Goal: Task Accomplishment & Management: Use online tool/utility

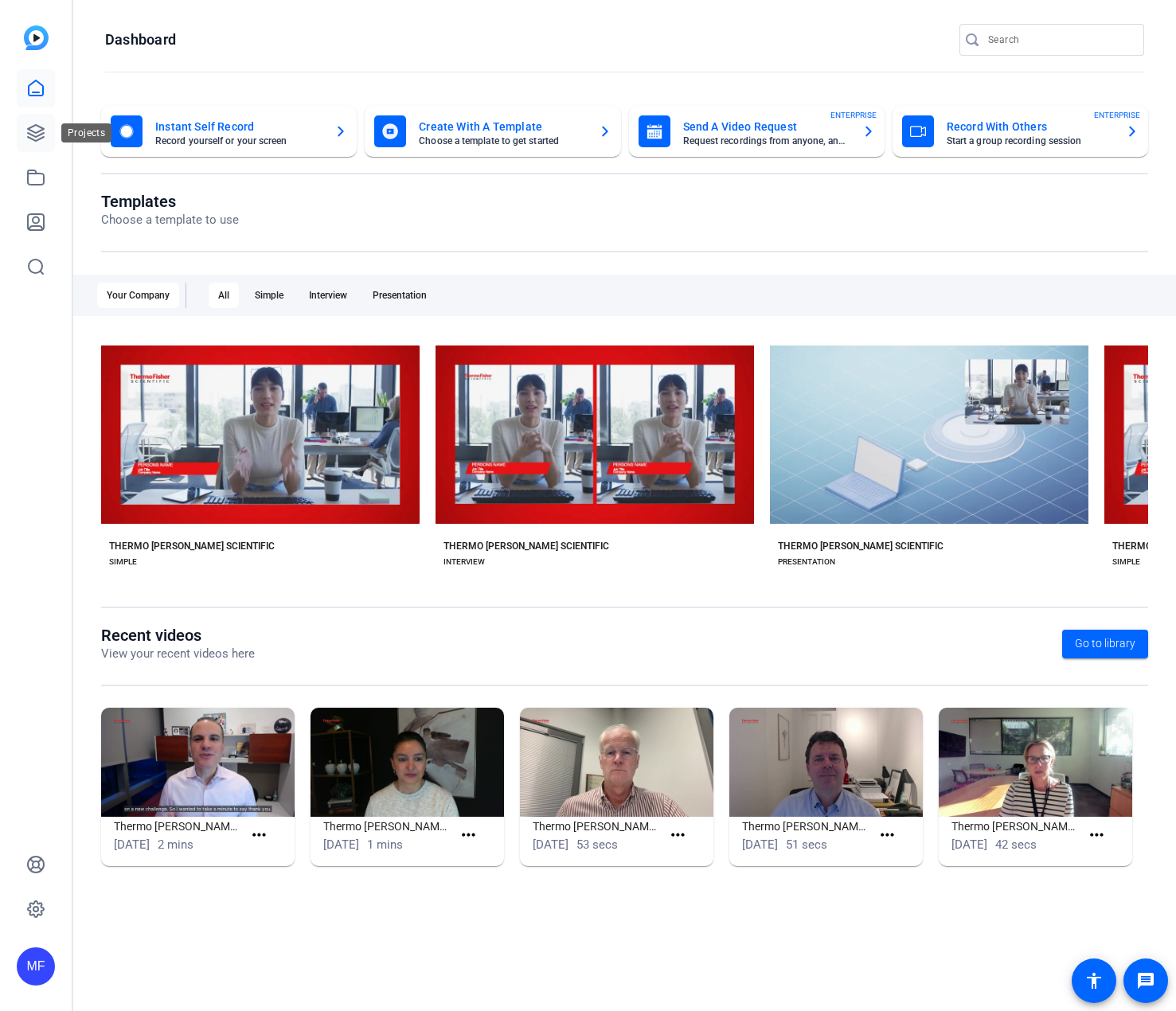
click at [29, 133] on icon at bounding box center [36, 133] width 16 height 16
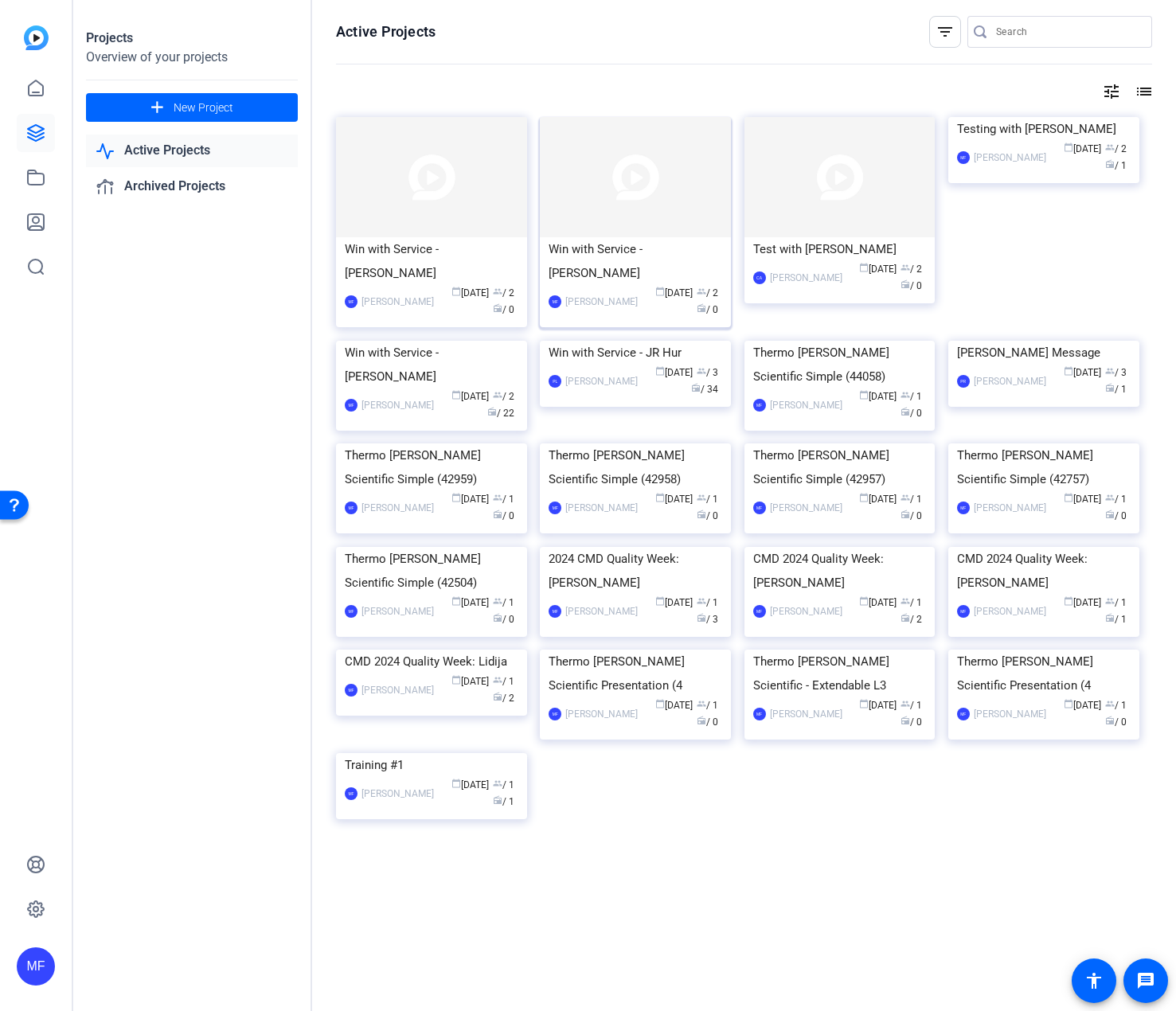
click at [673, 193] on img at bounding box center [635, 177] width 191 height 120
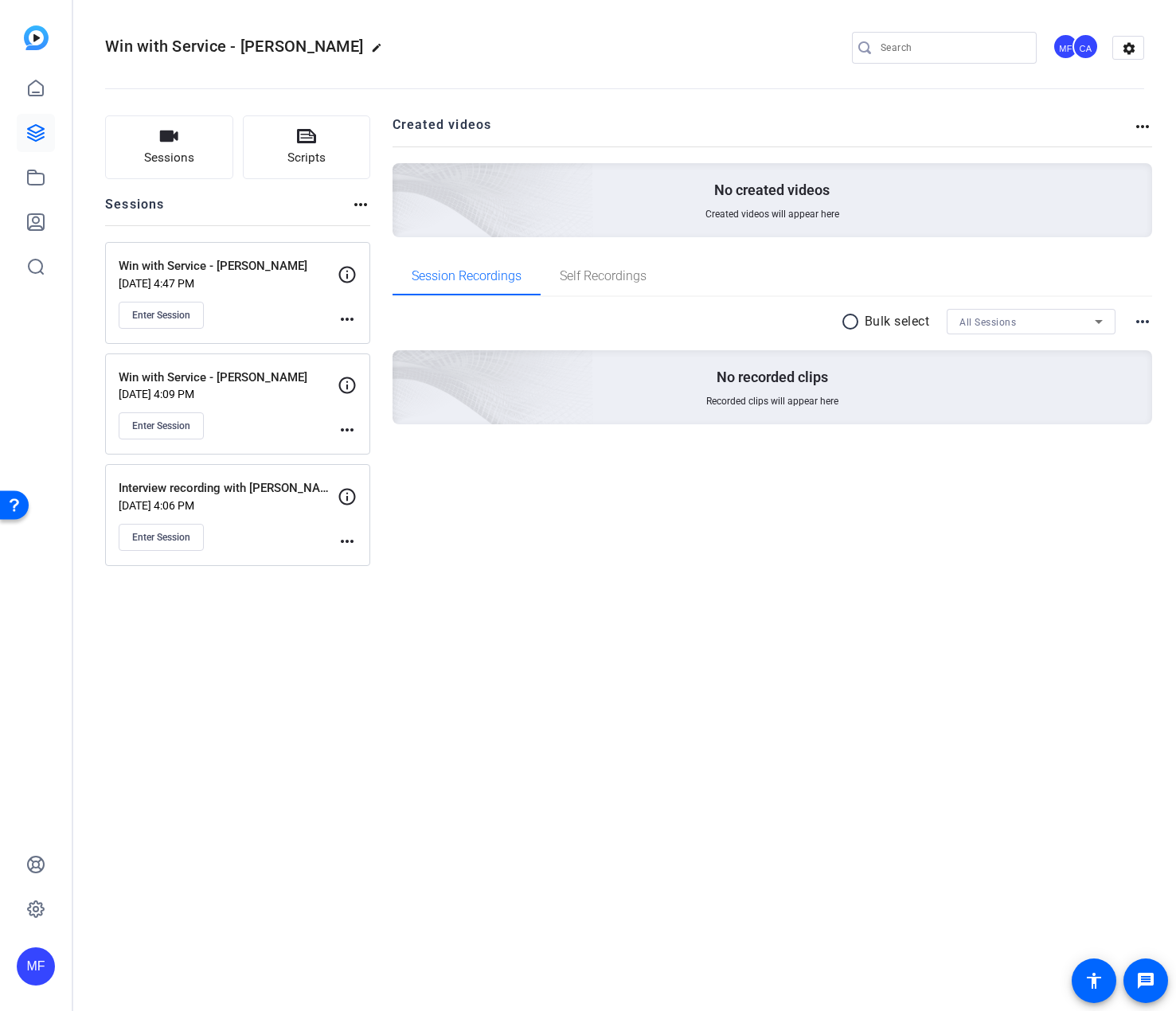
click at [337, 319] on mat-icon "more_horiz" at bounding box center [347, 319] width 19 height 19
click at [366, 348] on span "Edit Session" at bounding box center [386, 342] width 72 height 19
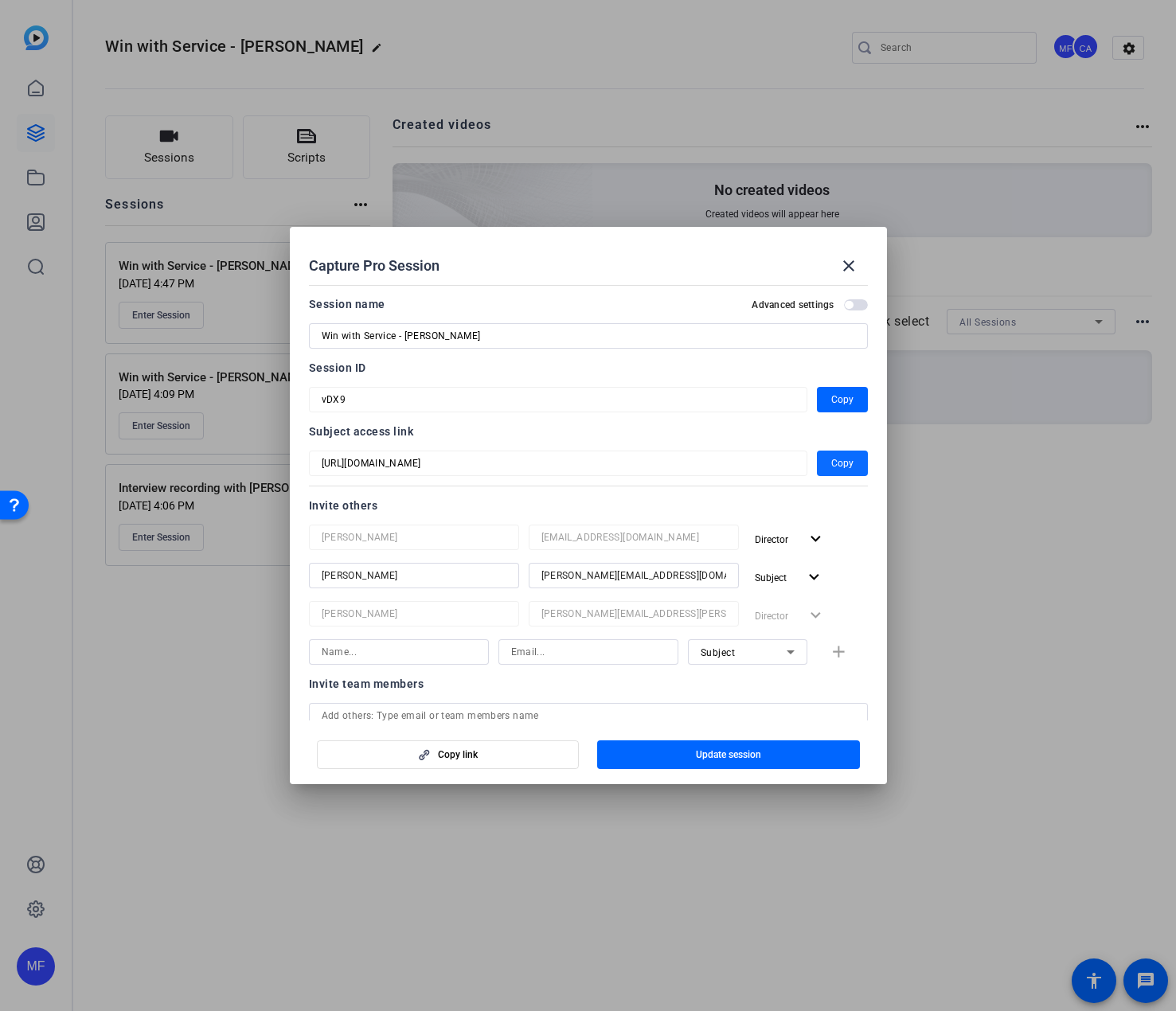
click at [843, 466] on span "Copy" at bounding box center [842, 463] width 22 height 19
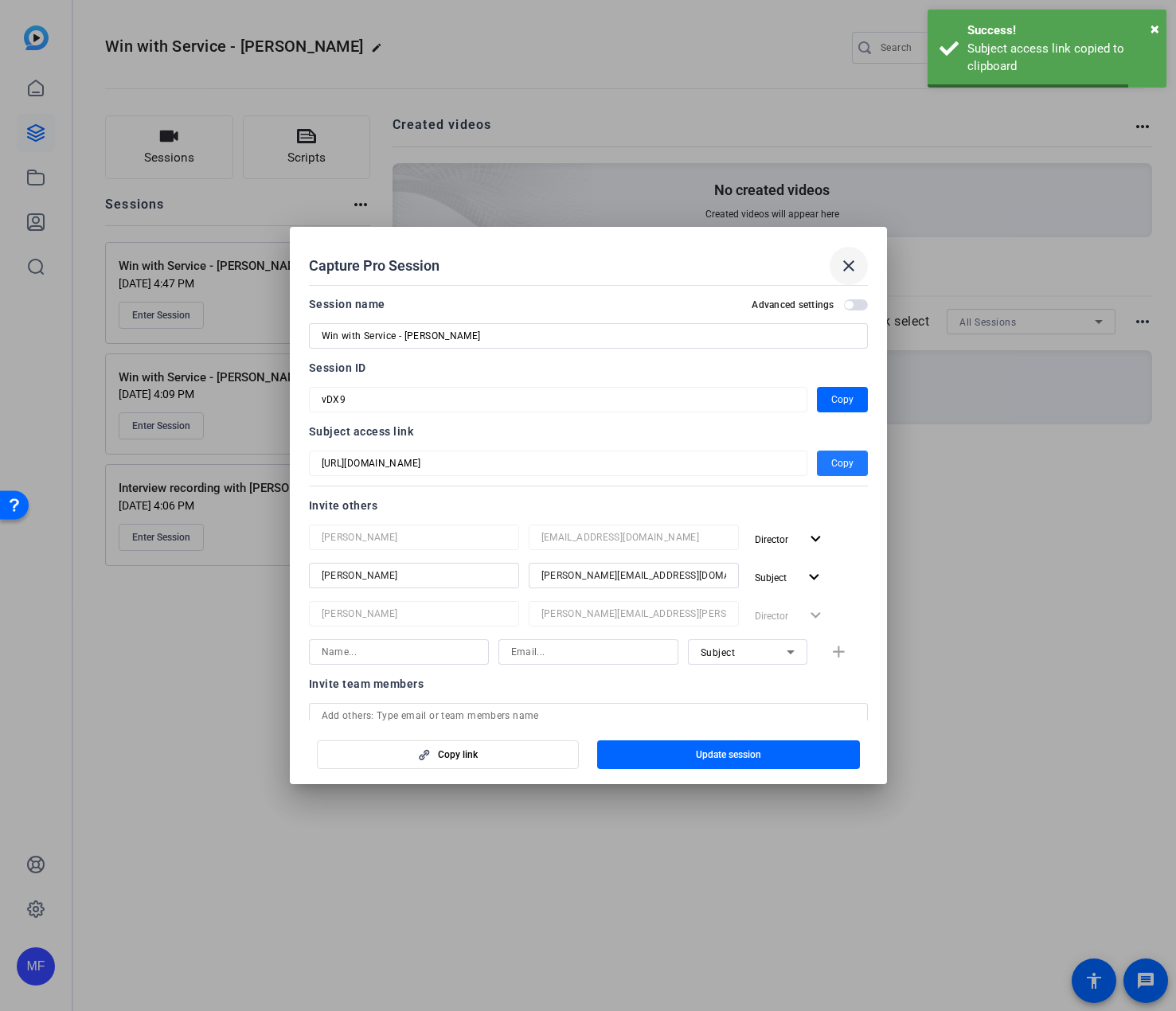
click at [849, 271] on mat-icon "close" at bounding box center [848, 266] width 19 height 19
